Goal: Information Seeking & Learning: Learn about a topic

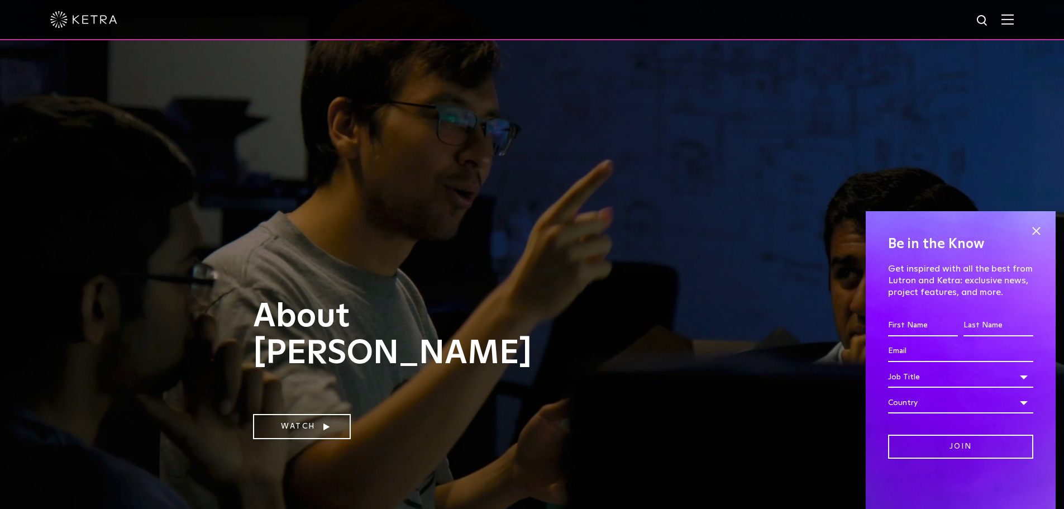
click at [1014, 16] on img at bounding box center [1008, 19] width 12 height 11
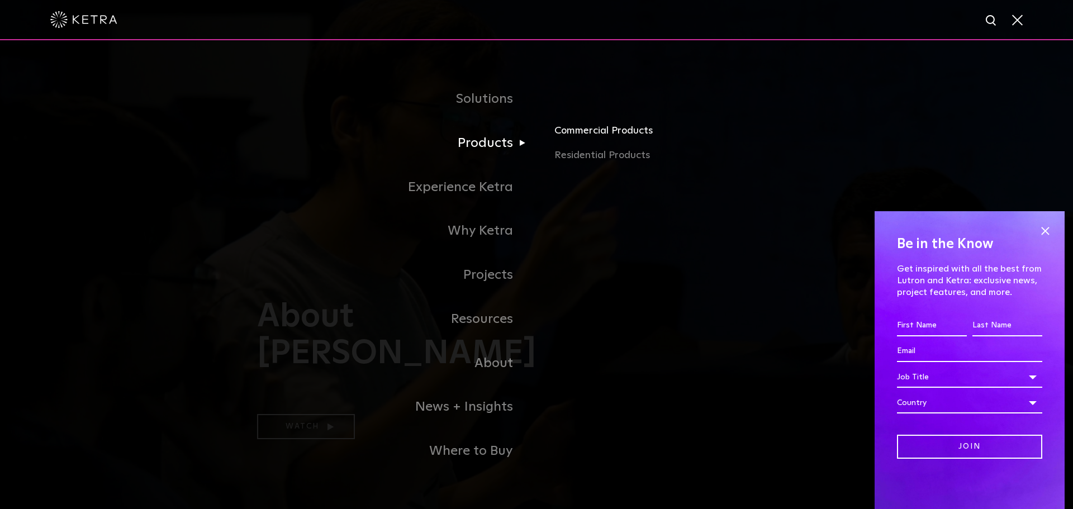
click at [596, 136] on link "Commercial Products" at bounding box center [684, 135] width 261 height 25
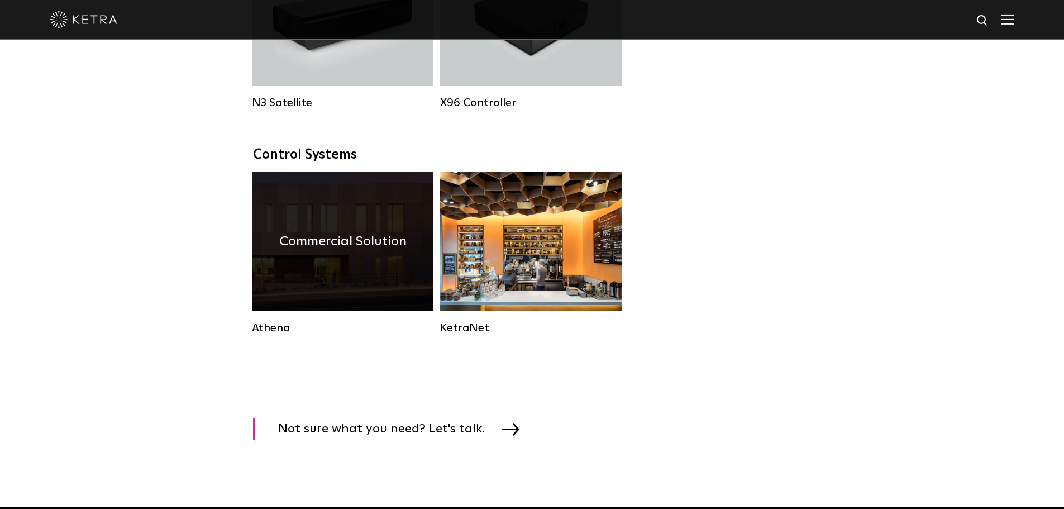
scroll to position [1732, 0]
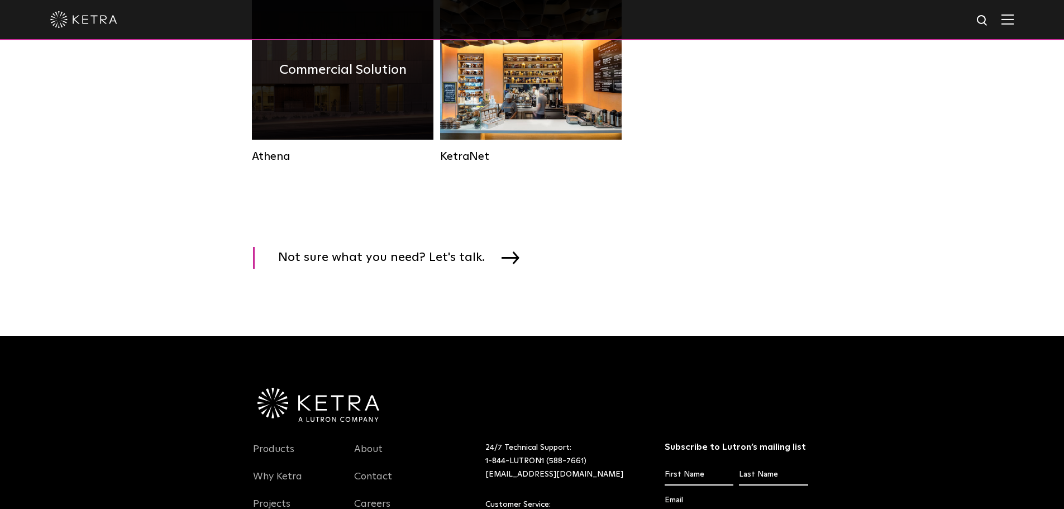
click at [366, 123] on div "Commercial Solution" at bounding box center [343, 70] width 182 height 140
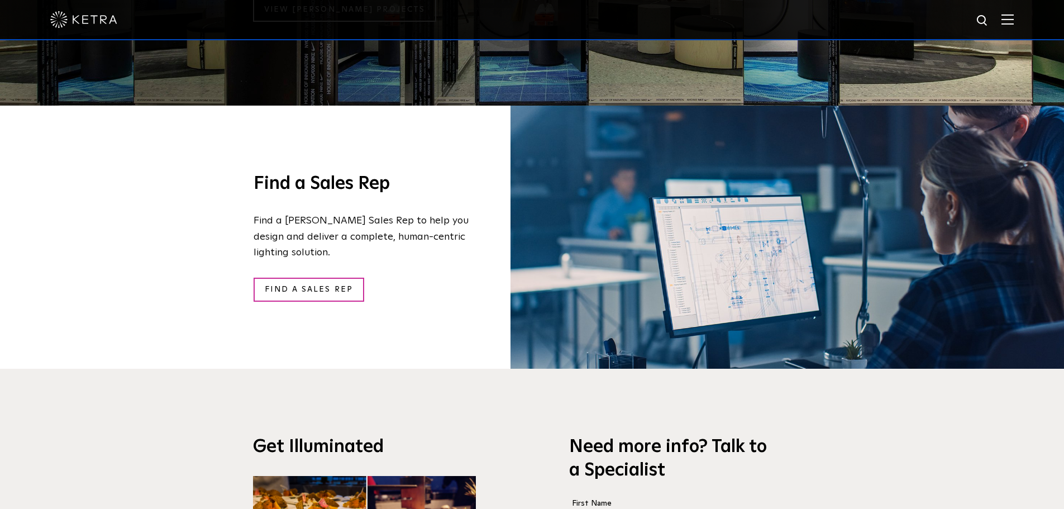
scroll to position [1899, 0]
